Goal: Task Accomplishment & Management: Manage account settings

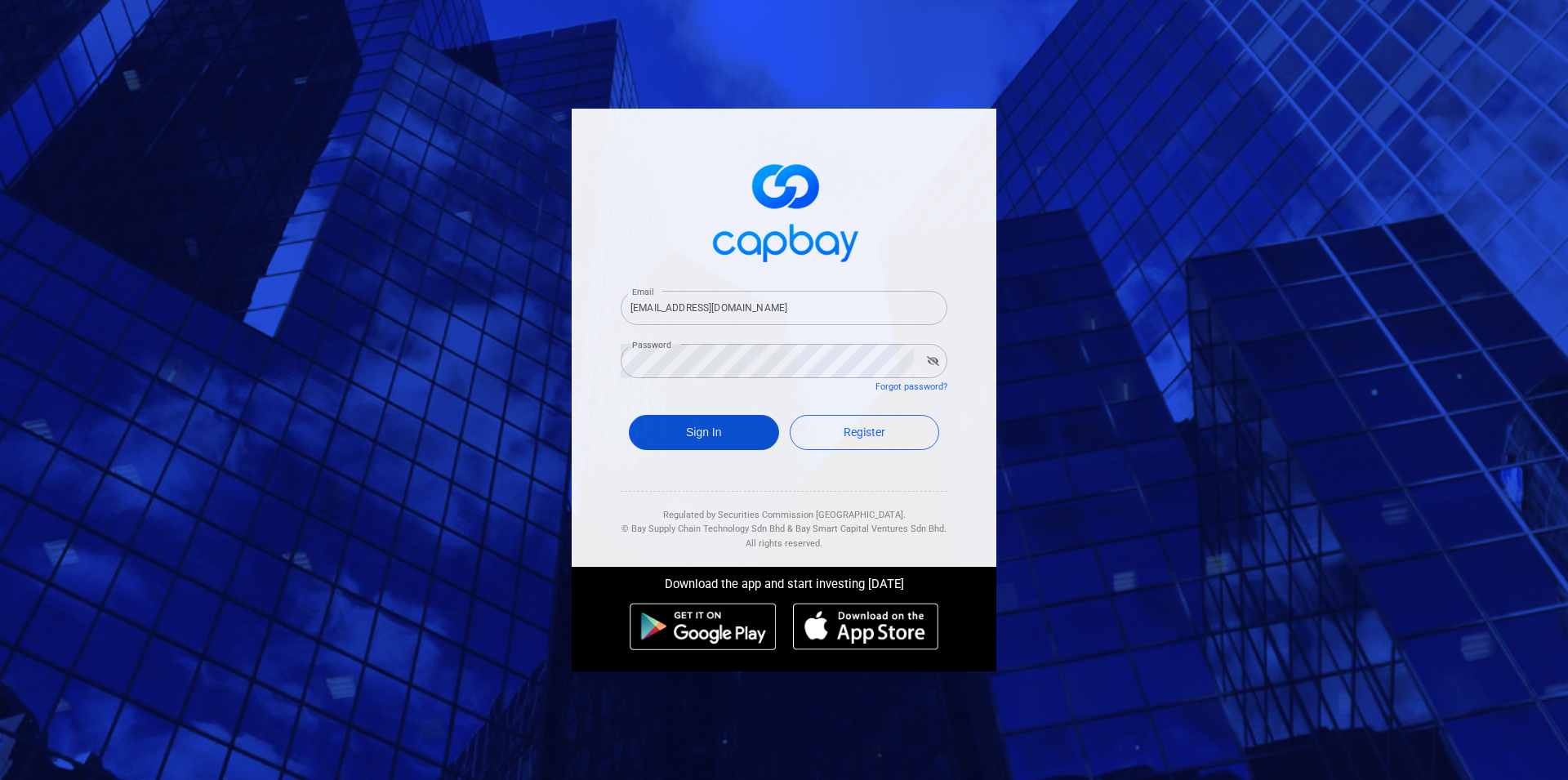
click at [710, 432] on button "Sign In" at bounding box center [704, 433] width 151 height 35
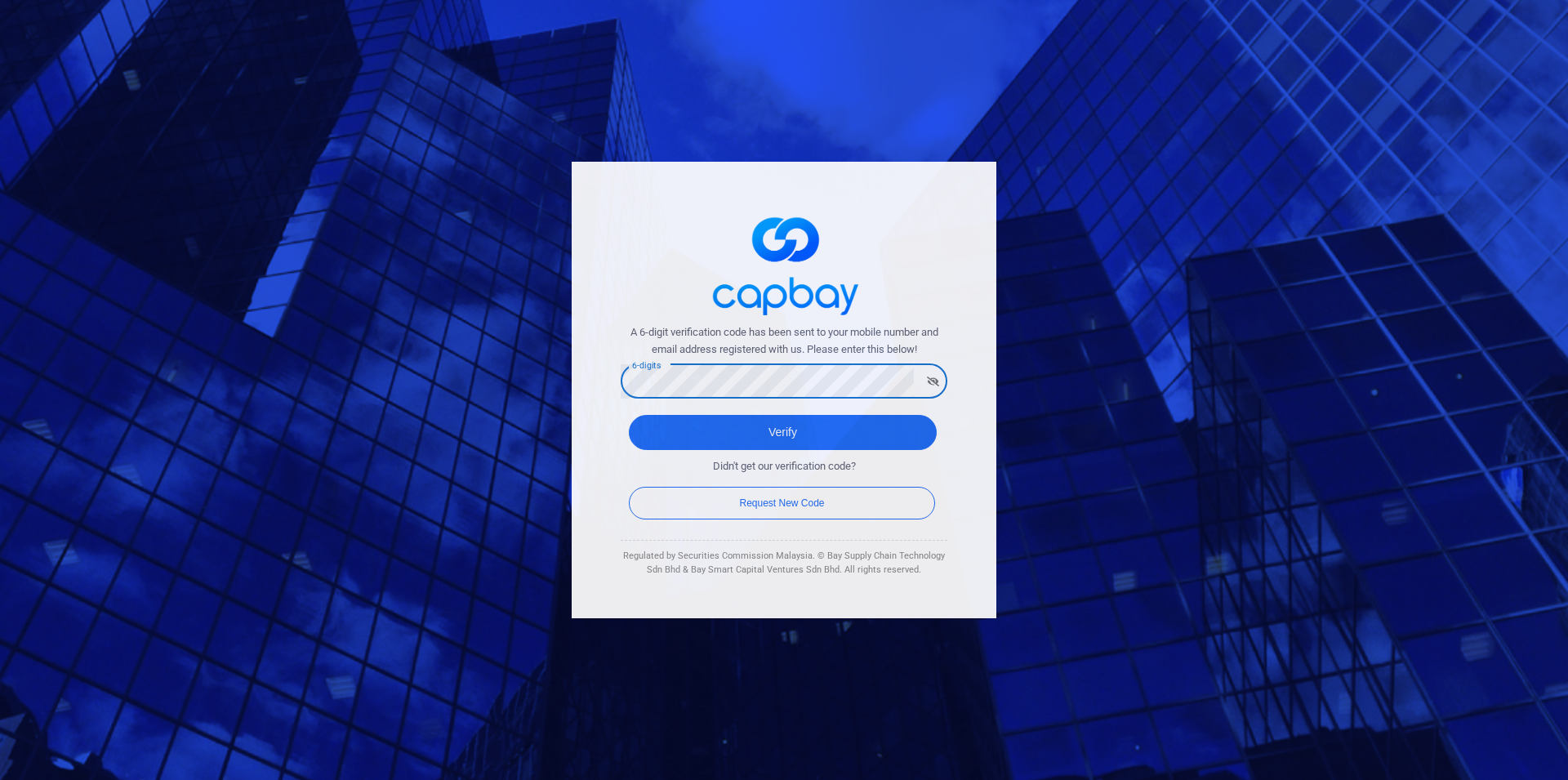
click at [629, 415] on button "Verify" at bounding box center [782, 433] width 307 height 35
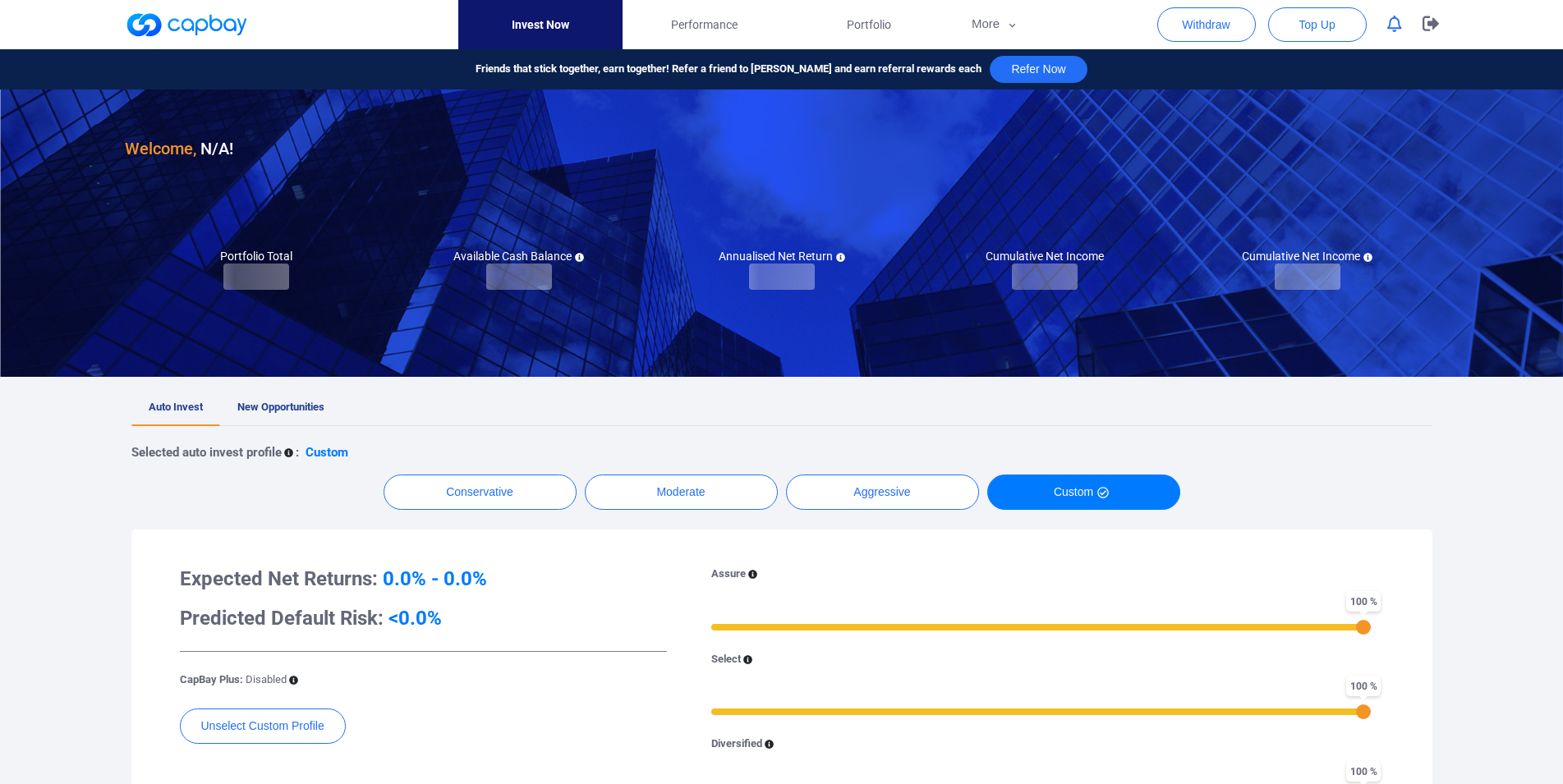
checkbox input "true"
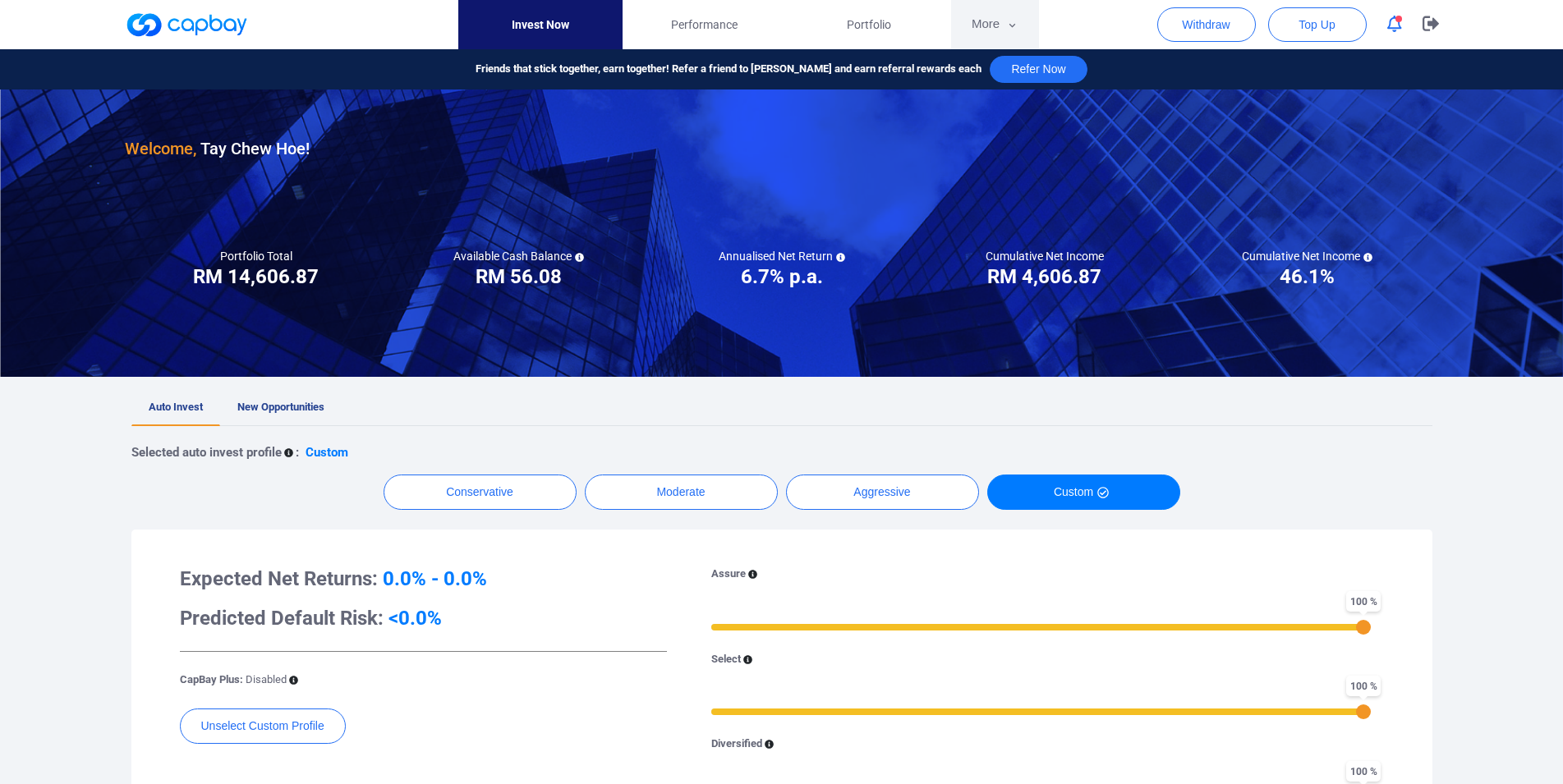
click at [996, 35] on button "More" at bounding box center [994, 25] width 88 height 50
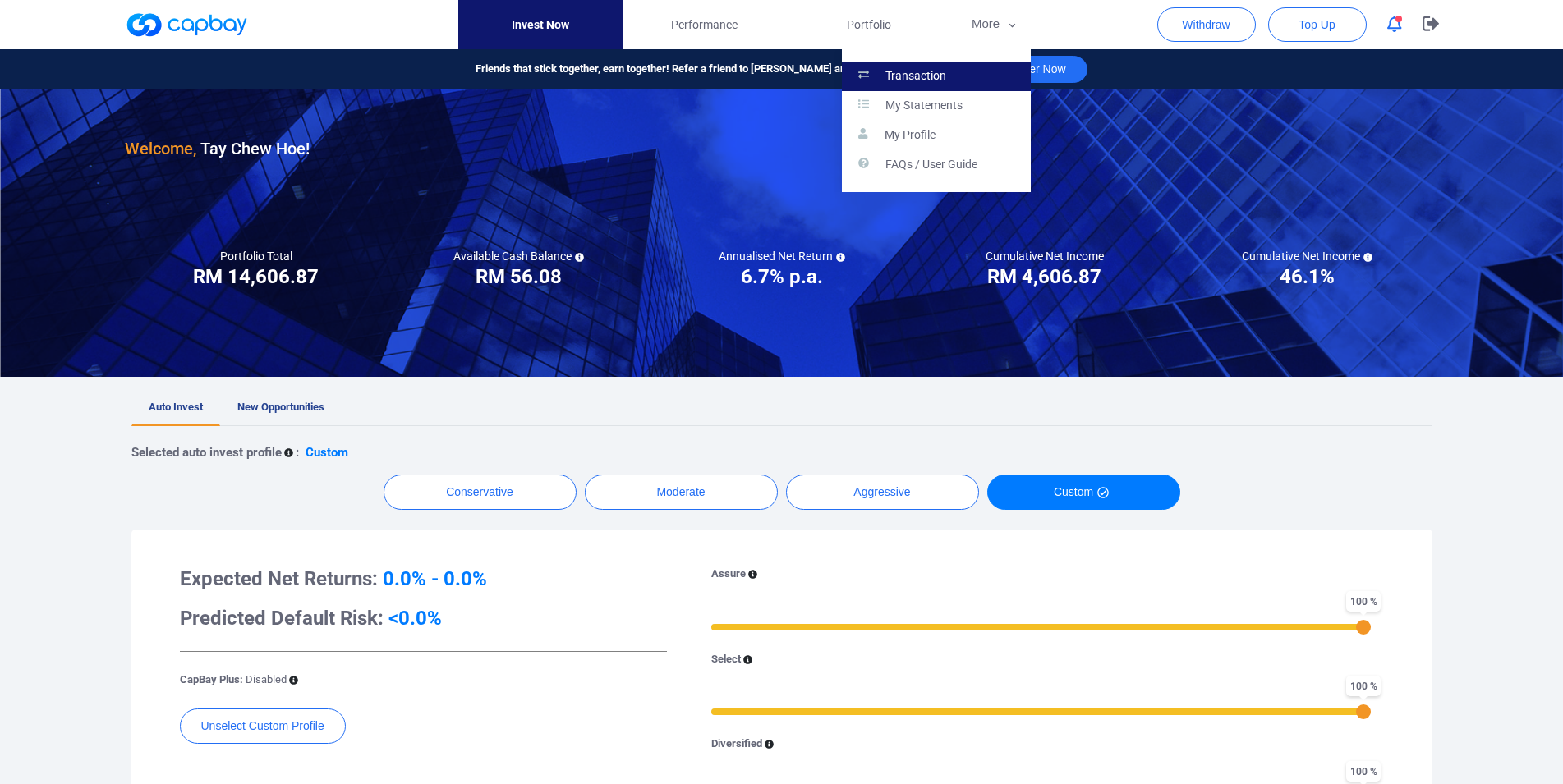
click at [936, 73] on p "Transaction" at bounding box center [915, 76] width 61 height 15
